Goal: Task Accomplishment & Management: Manage account settings

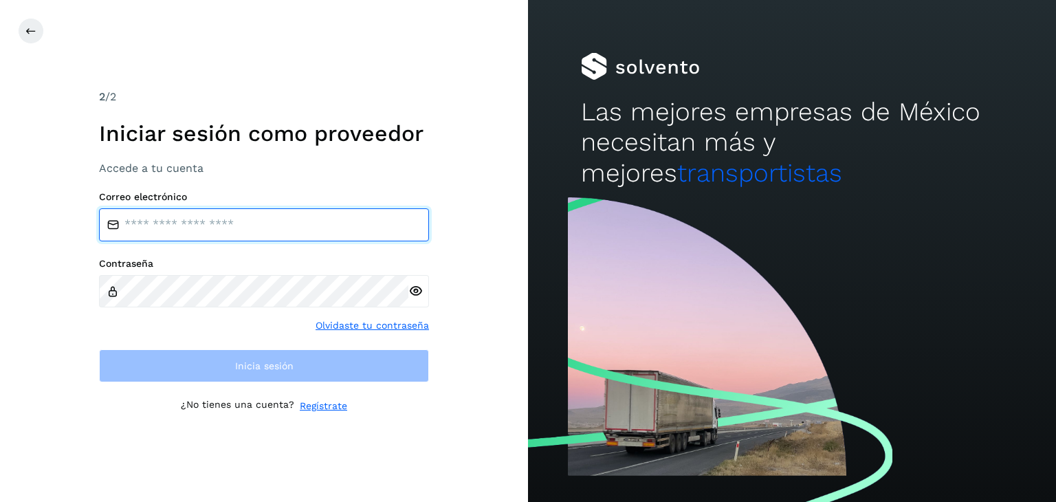
type input "**********"
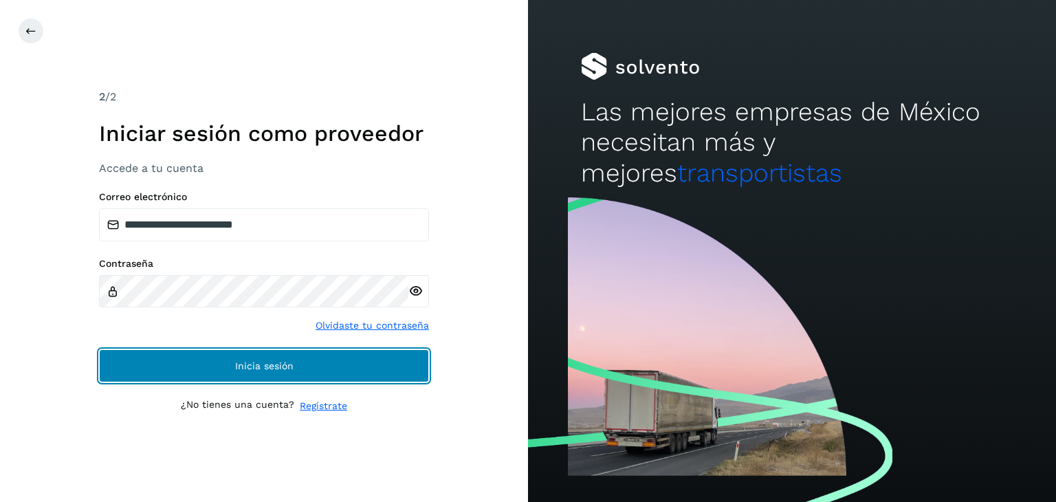
click at [249, 380] on button "Inicia sesión" at bounding box center [264, 365] width 330 height 33
click at [377, 367] on button "Inicia sesión" at bounding box center [264, 365] width 330 height 33
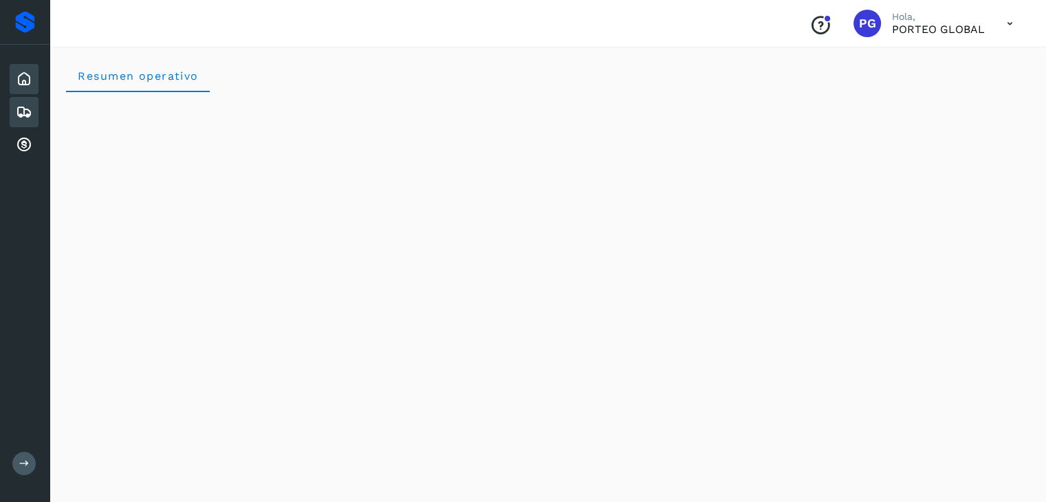
click at [23, 104] on icon at bounding box center [24, 112] width 17 height 17
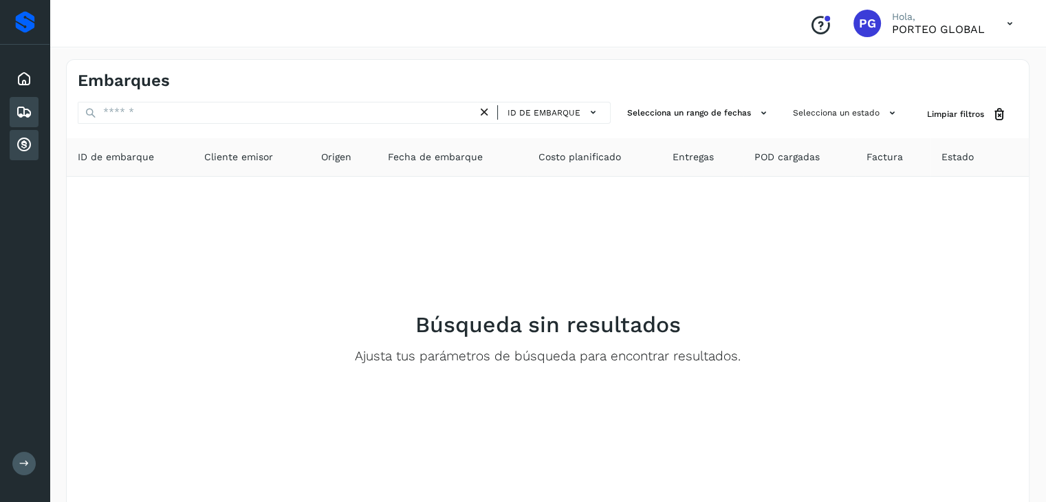
drag, startPoint x: 18, startPoint y: 166, endPoint x: 30, endPoint y: 131, distance: 37.2
click at [21, 158] on div "Inicio Embarques Cuentas por cobrar" at bounding box center [25, 112] width 50 height 135
click at [30, 131] on div "Cuentas por cobrar" at bounding box center [24, 145] width 29 height 30
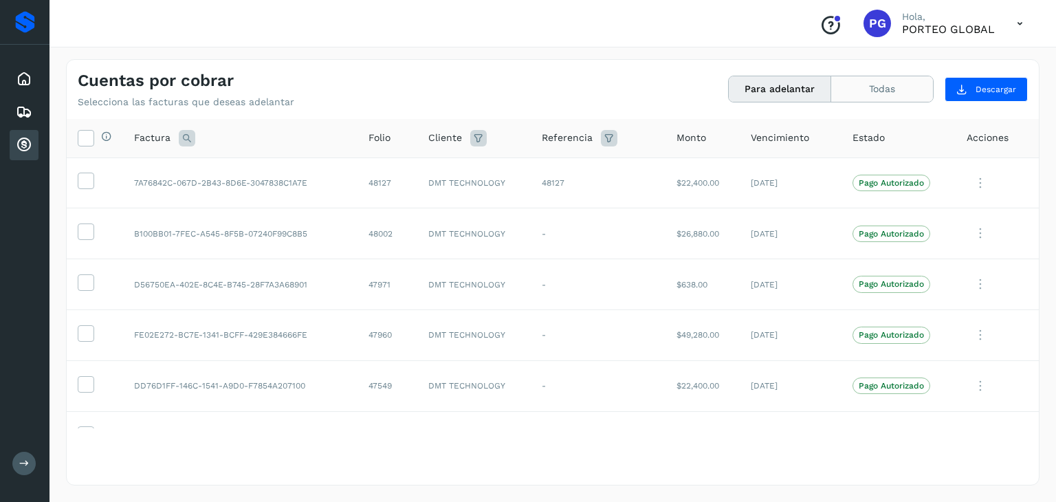
click at [872, 87] on button "Todas" at bounding box center [882, 88] width 102 height 25
